Goal: Information Seeking & Learning: Learn about a topic

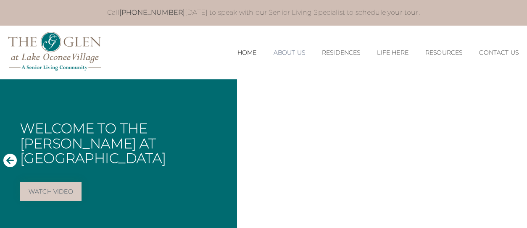
click at [281, 52] on link "About Us" at bounding box center [289, 52] width 32 height 7
drag, startPoint x: 286, startPoint y: 52, endPoint x: 262, endPoint y: 61, distance: 25.5
click at [286, 52] on link "About Us" at bounding box center [289, 52] width 32 height 7
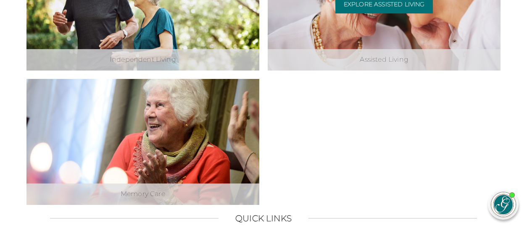
scroll to position [378, 0]
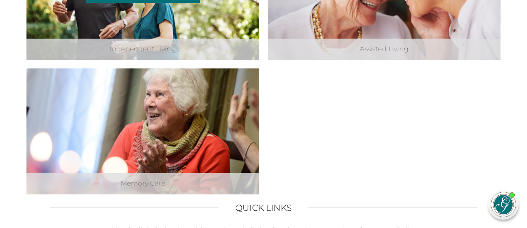
click at [160, 47] on div "Independent Living" at bounding box center [142, 49] width 233 height 21
click at [165, 48] on div "Independent Living" at bounding box center [142, 49] width 233 height 21
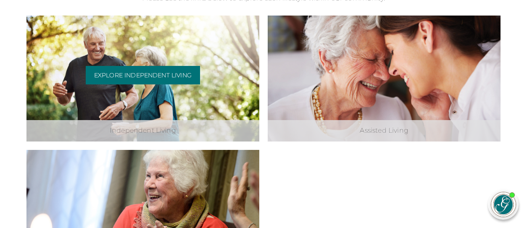
scroll to position [294, 0]
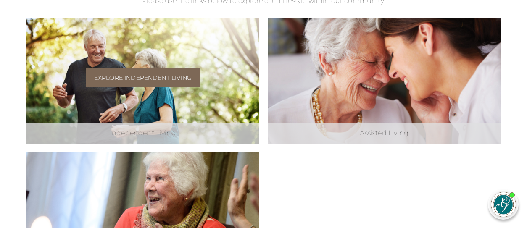
click at [147, 79] on link "Explore Independent Living" at bounding box center [143, 77] width 114 height 18
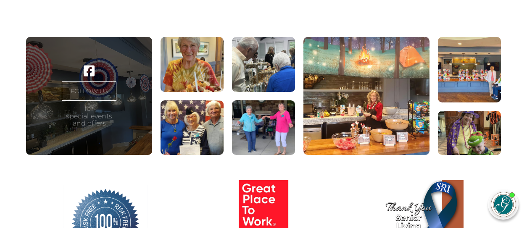
scroll to position [1386, 0]
